Goal: Complete application form

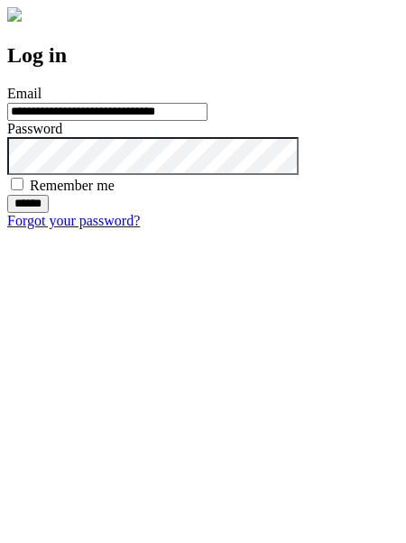
type input "**********"
click at [49, 213] on input "******" at bounding box center [28, 204] width 42 height 18
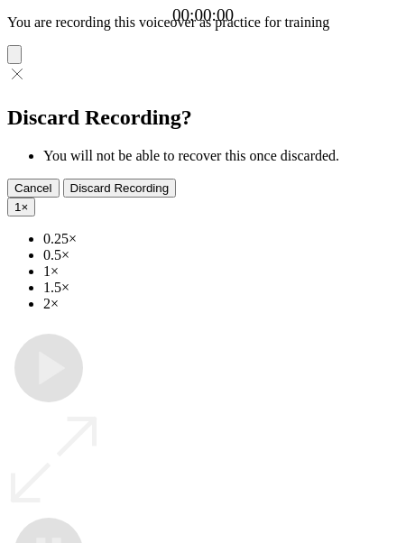
type input "**********"
